Goal: Task Accomplishment & Management: Use online tool/utility

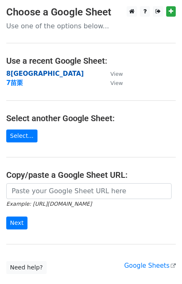
click at [22, 76] on strong "8[GEOGRAPHIC_DATA]" at bounding box center [44, 73] width 77 height 7
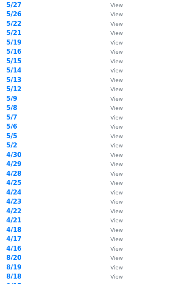
scroll to position [231, 0]
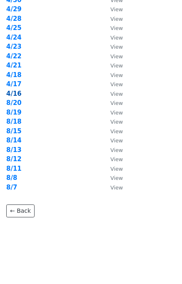
click at [15, 95] on strong "4/16" at bounding box center [13, 93] width 15 height 7
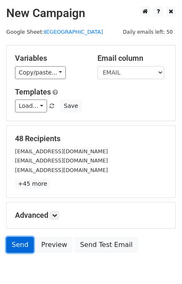
click at [22, 246] on link "Send" at bounding box center [19, 245] width 27 height 16
